Goal: Information Seeking & Learning: Learn about a topic

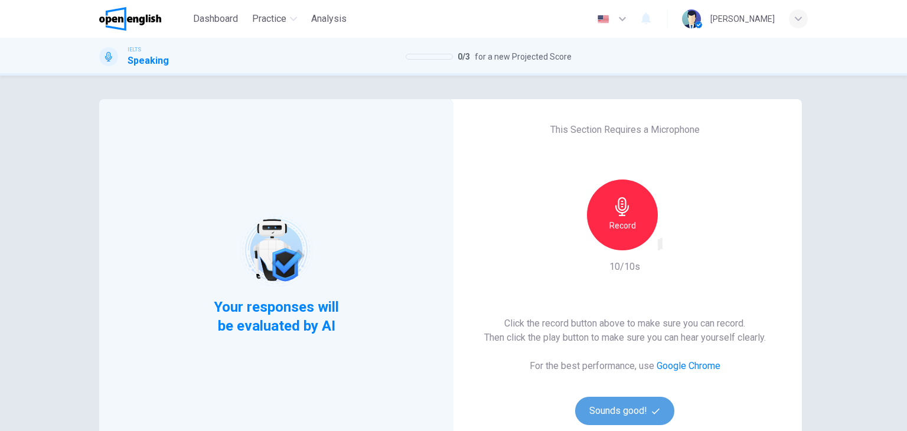
click at [616, 409] on button "Sounds good!" at bounding box center [624, 411] width 99 height 28
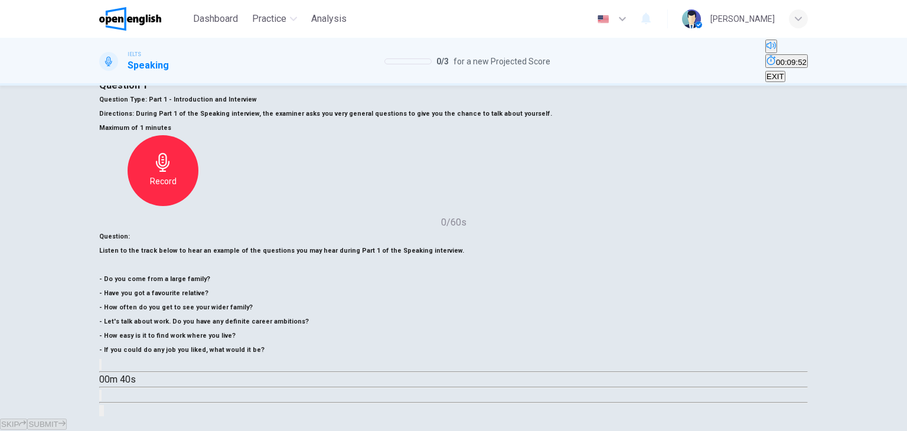
scroll to position [47, 0]
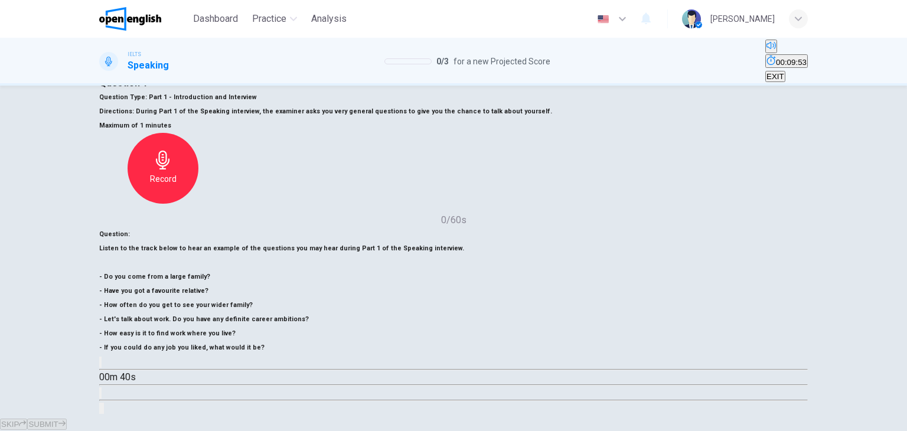
click at [58, 420] on span "SUBMIT" at bounding box center [43, 424] width 30 height 9
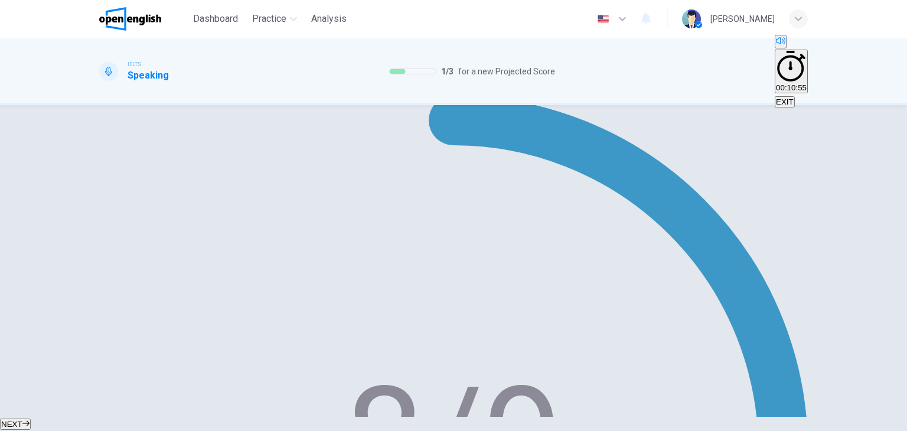
scroll to position [149, 0]
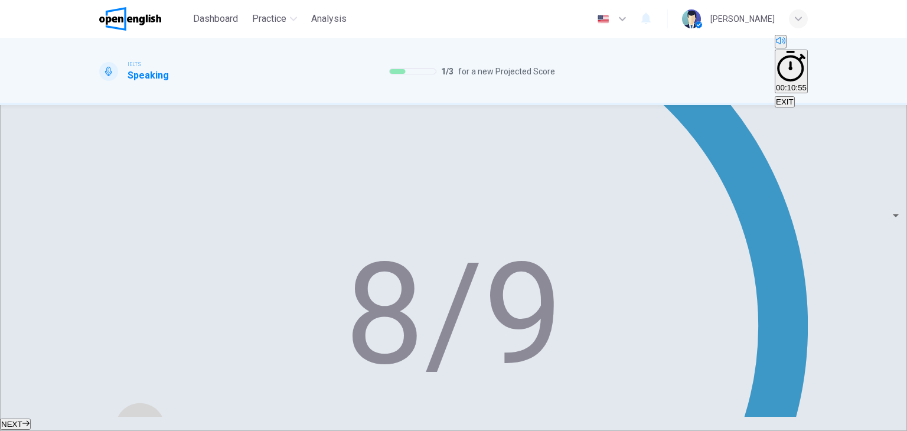
scroll to position [244, 0]
drag, startPoint x: 428, startPoint y: 430, endPoint x: 435, endPoint y: 421, distance: 11.7
click at [435, 421] on div "NEXT" at bounding box center [453, 424] width 907 height 14
click at [31, 421] on button "NEXT" at bounding box center [15, 424] width 31 height 11
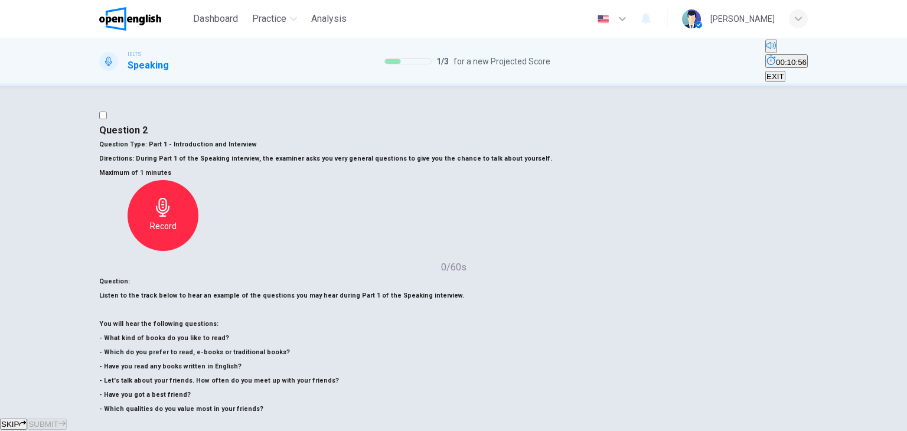
click at [445, 356] on div "Question : Listen to the track below to hear an example of the questions you ma…" at bounding box center [453, 376] width 709 height 202
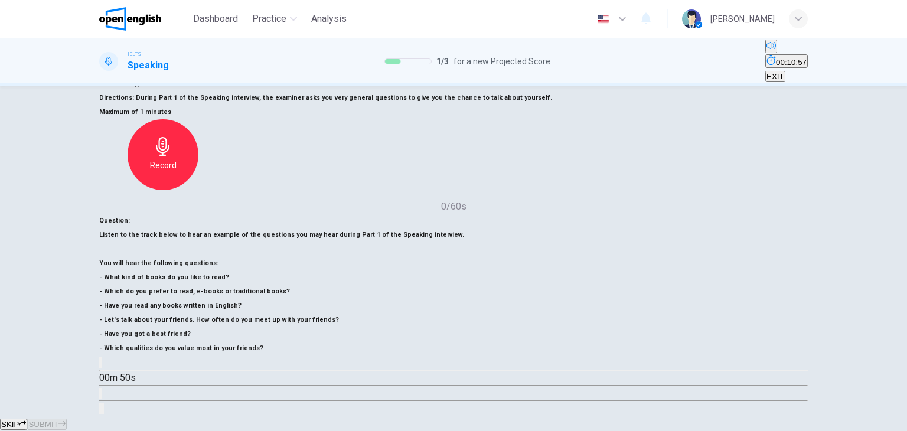
scroll to position [95, 0]
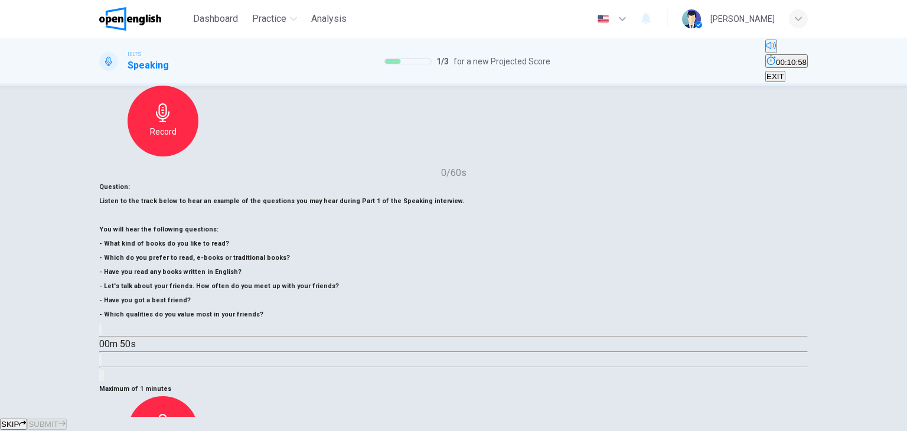
click at [199, 396] on div "Record" at bounding box center [163, 431] width 71 height 71
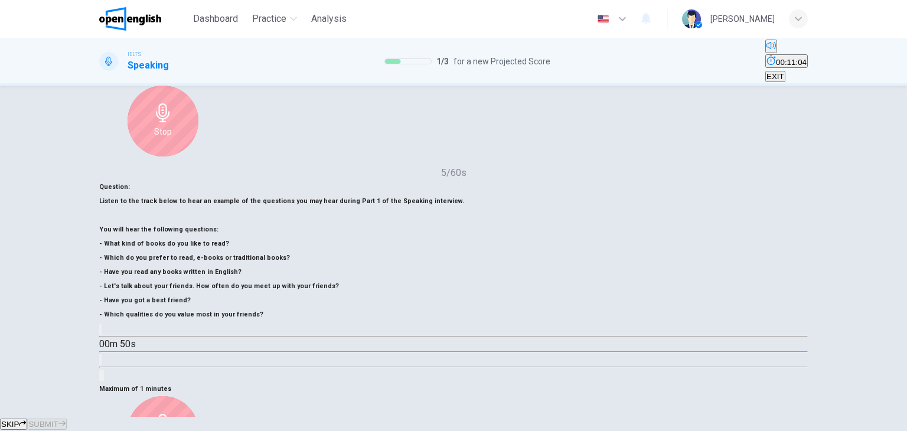
click at [199, 396] on div "Stop" at bounding box center [163, 431] width 71 height 71
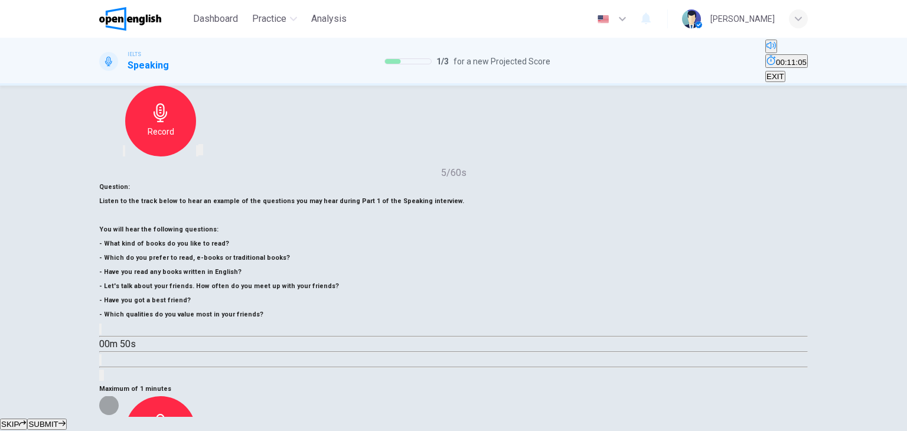
click at [444, 258] on div "Question : Listen to the track below to hear an example of the questions you ma…" at bounding box center [453, 281] width 709 height 202
click at [199, 396] on div "Record" at bounding box center [163, 431] width 71 height 71
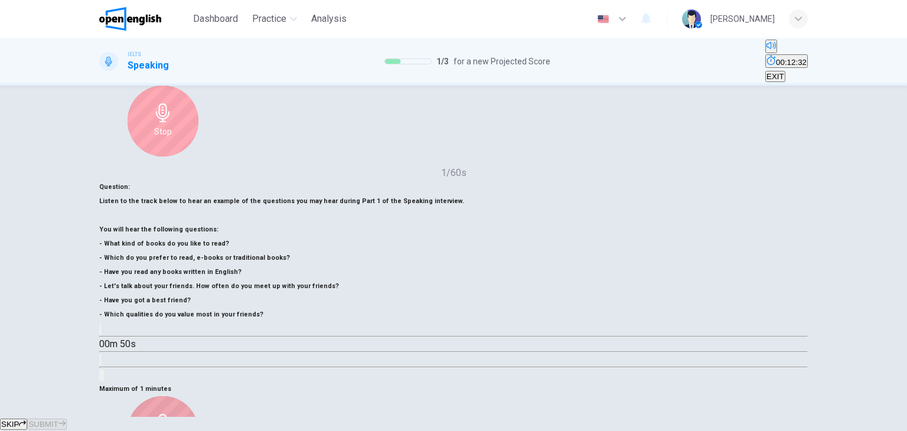
click at [199, 396] on div "Stop" at bounding box center [163, 431] width 71 height 71
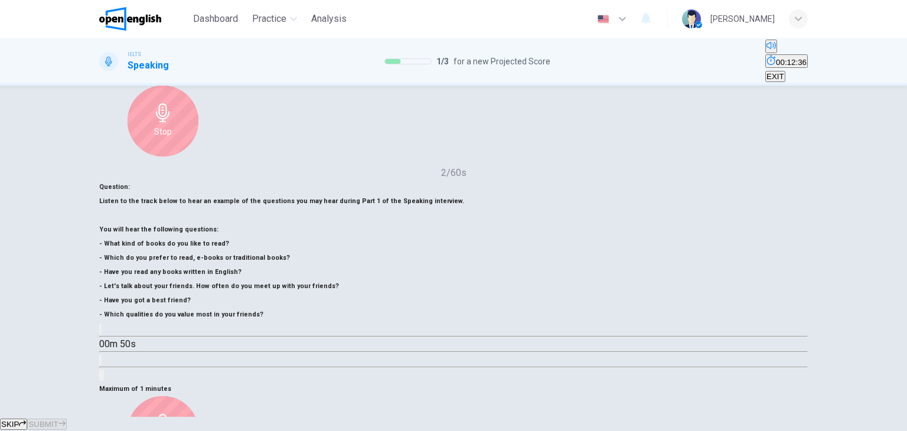
click at [199, 396] on div "Stop" at bounding box center [163, 431] width 71 height 71
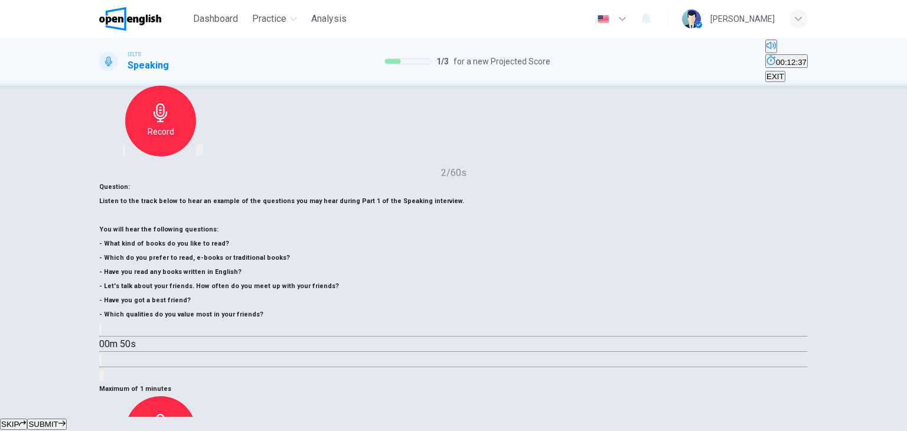
click at [199, 396] on div "Record" at bounding box center [163, 431] width 71 height 71
click at [58, 420] on span "SUBMIT" at bounding box center [43, 424] width 30 height 9
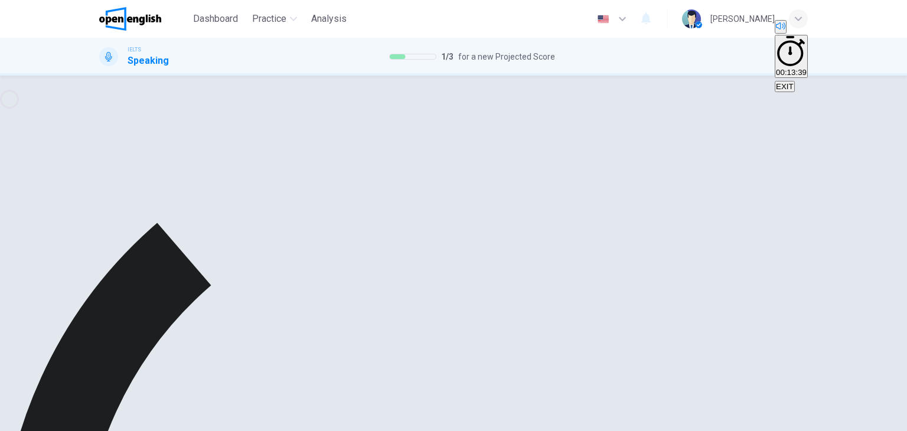
click at [513, 372] on div "Maximum of 1 minutes Record 60/60s" at bounding box center [453, 426] width 709 height 109
